Goal: Use online tool/utility: Utilize a website feature to perform a specific function

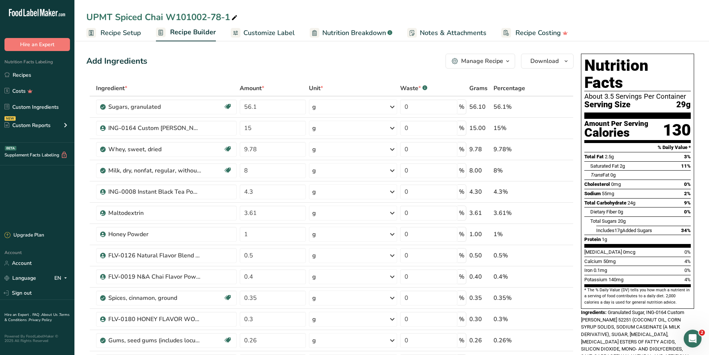
click at [274, 32] on span "Customize Label" at bounding box center [268, 33] width 51 height 10
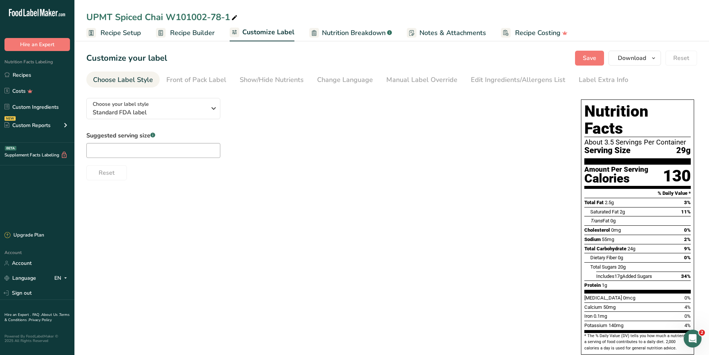
click at [209, 31] on span "Recipe Builder" at bounding box center [192, 33] width 45 height 10
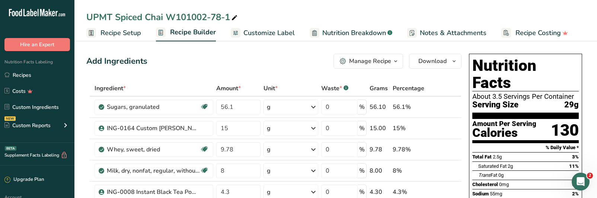
click at [343, 36] on span "Nutrition Breakdown" at bounding box center [354, 33] width 64 height 10
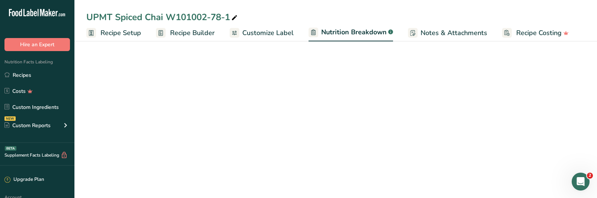
select select "Calories"
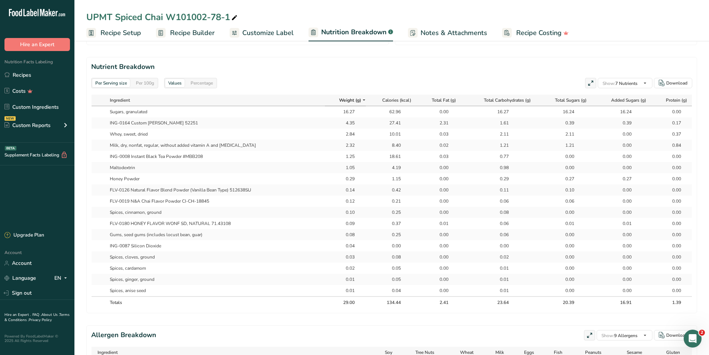
scroll to position [223, 0]
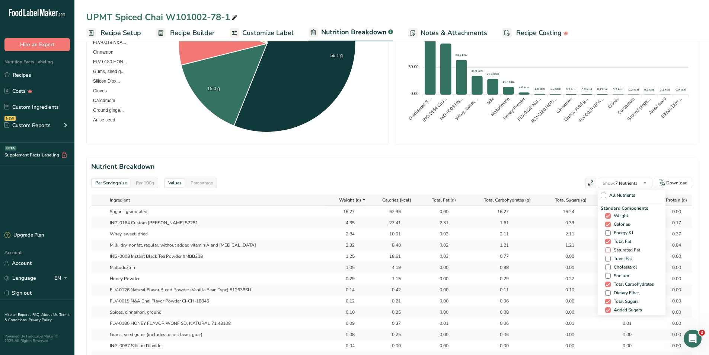
click at [606, 250] on span at bounding box center [608, 250] width 6 height 6
click at [606, 250] on input "Saturated Fat" at bounding box center [607, 250] width 5 height 5
checkbox input "true"
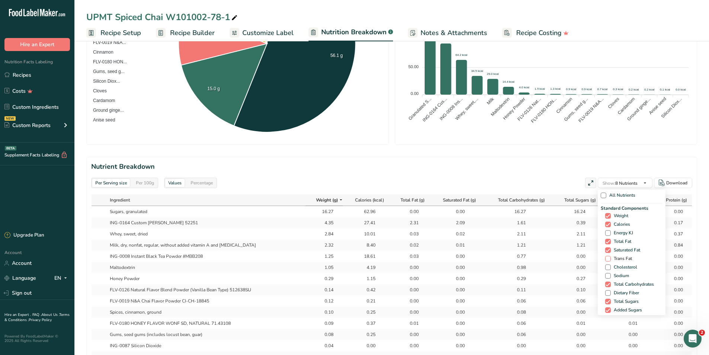
click at [605, 259] on span at bounding box center [608, 259] width 6 height 6
click at [605, 259] on input "Trans Fat" at bounding box center [607, 258] width 5 height 5
checkbox input "true"
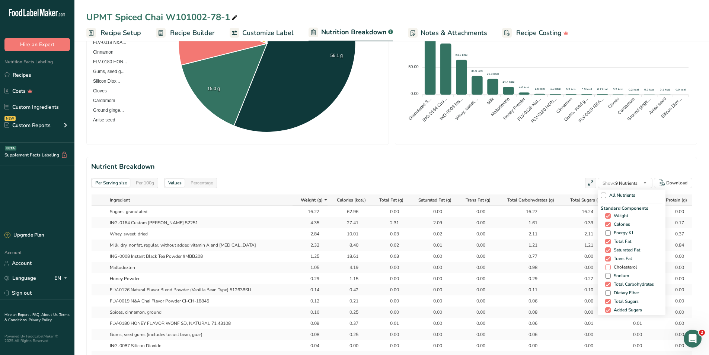
click at [606, 267] on span at bounding box center [608, 267] width 6 height 6
click at [606, 267] on input "Cholesterol" at bounding box center [607, 267] width 5 height 5
checkbox input "true"
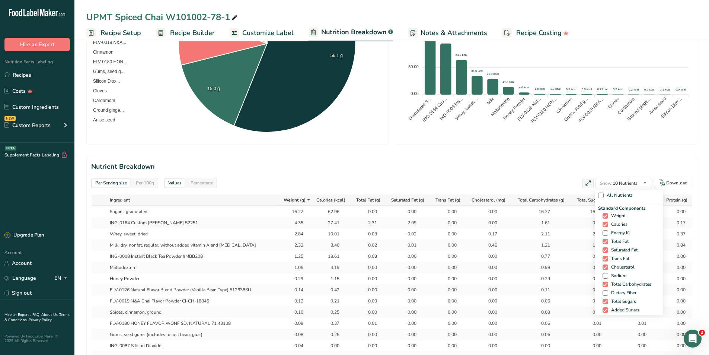
drag, startPoint x: 605, startPoint y: 275, endPoint x: 604, endPoint y: 280, distance: 4.4
click at [605, 276] on span at bounding box center [606, 276] width 6 height 6
click at [605, 276] on input "Sodium" at bounding box center [605, 275] width 5 height 5
checkbox input "true"
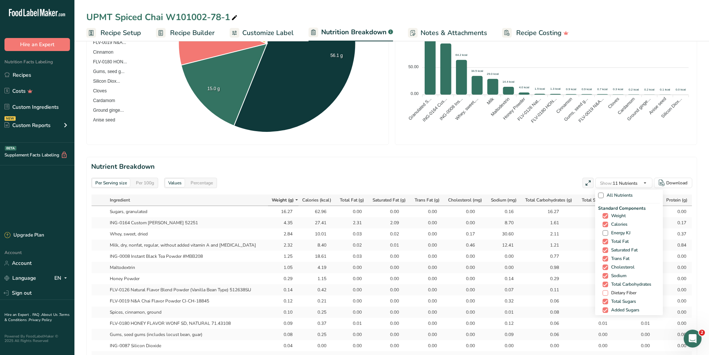
click at [603, 292] on span at bounding box center [606, 293] width 6 height 6
click at [603, 292] on input "Dietary Fiber" at bounding box center [605, 292] width 5 height 5
checkbox input "true"
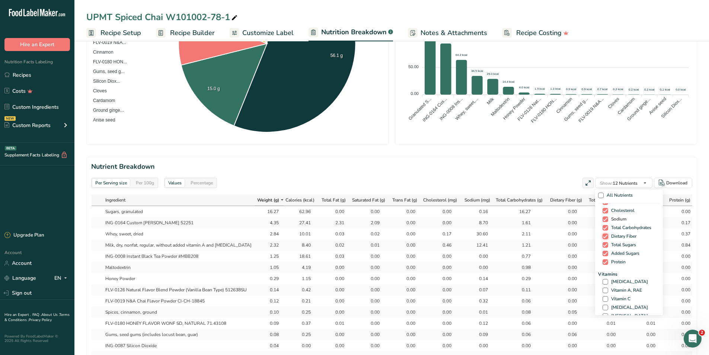
scroll to position [74, 0]
click at [603, 264] on span at bounding box center [606, 264] width 6 height 6
click at [603, 264] on input "[MEDICAL_DATA]" at bounding box center [605, 263] width 5 height 5
checkbox input "true"
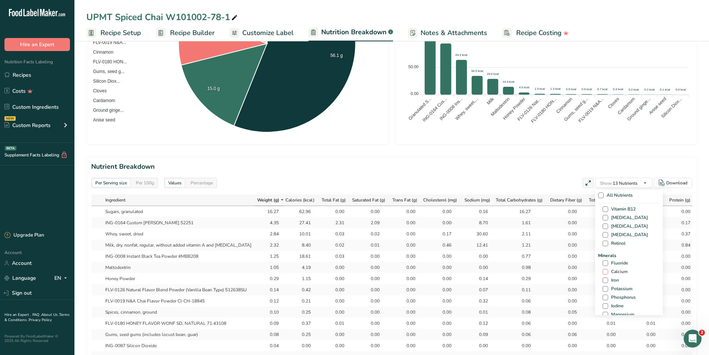
click at [603, 271] on span at bounding box center [606, 272] width 6 height 6
click at [603, 271] on input "Calcium" at bounding box center [605, 271] width 5 height 5
checkbox input "true"
click at [603, 280] on span at bounding box center [606, 280] width 6 height 6
click at [603, 280] on input "Iron" at bounding box center [605, 280] width 5 height 5
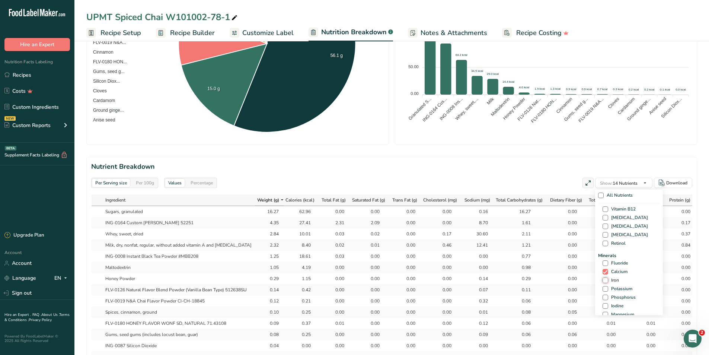
checkbox input "true"
drag, startPoint x: 603, startPoint y: 287, endPoint x: 612, endPoint y: 284, distance: 8.9
click at [603, 287] on span at bounding box center [606, 289] width 6 height 6
click at [603, 287] on input "Potassium" at bounding box center [605, 288] width 5 height 5
checkbox input "true"
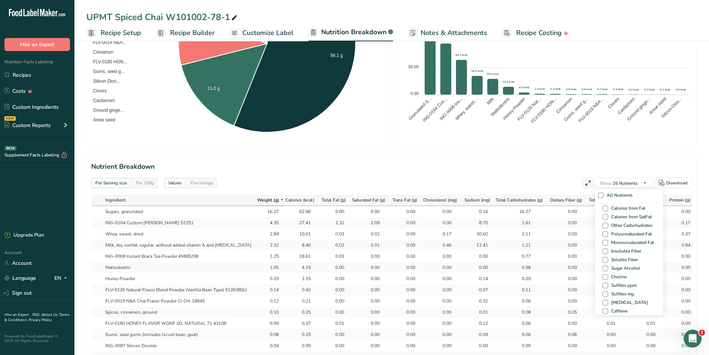
scroll to position [409, 0]
click at [603, 312] on span at bounding box center [606, 311] width 6 height 6
click at [603, 312] on input "Caffeine" at bounding box center [605, 310] width 5 height 5
checkbox input "true"
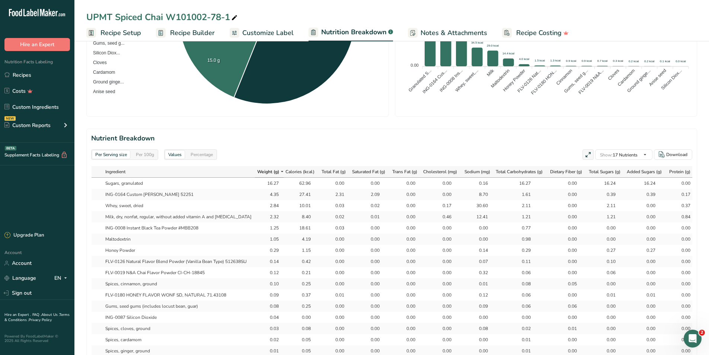
scroll to position [335, 0]
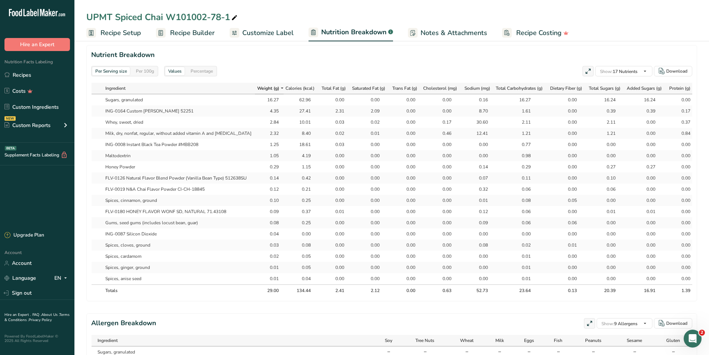
click at [144, 71] on div "Per 100g" at bounding box center [145, 71] width 24 height 8
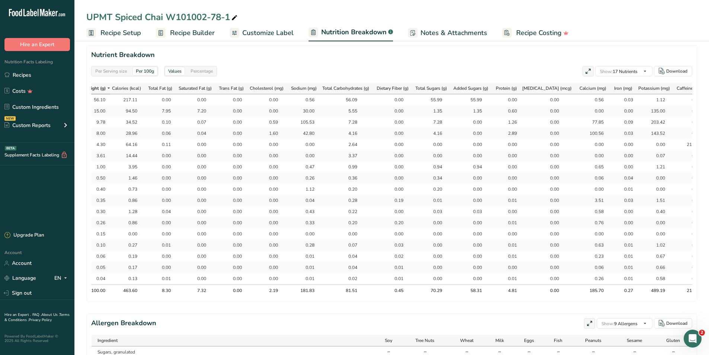
scroll to position [0, 180]
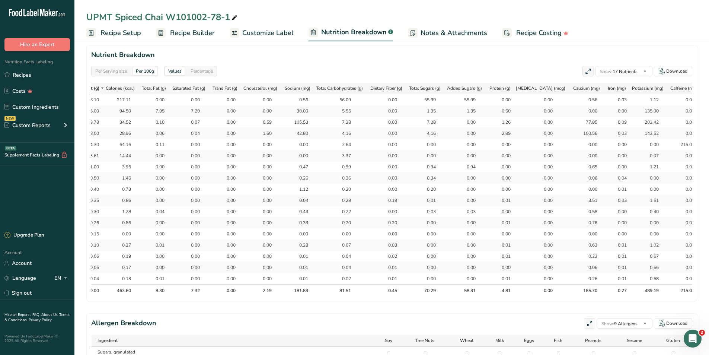
click at [109, 75] on div "Per Serving size" at bounding box center [111, 71] width 38 height 8
click at [142, 73] on div "Per 100g" at bounding box center [145, 71] width 24 height 8
